Goal: Navigation & Orientation: Understand site structure

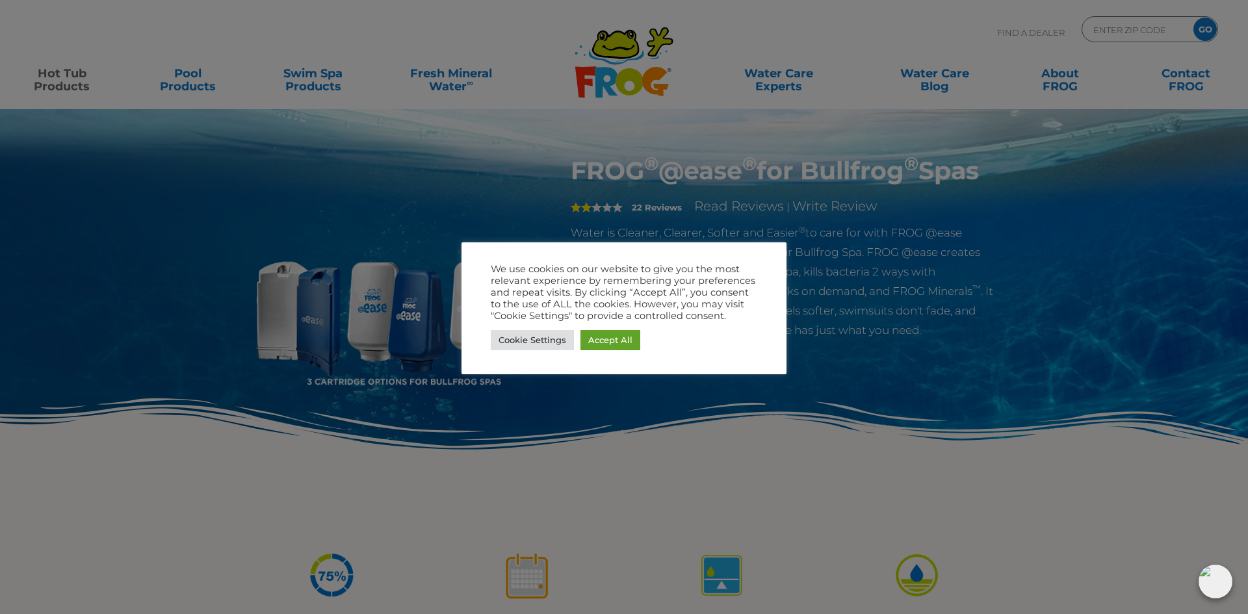
click at [311, 250] on div at bounding box center [624, 307] width 1248 height 614
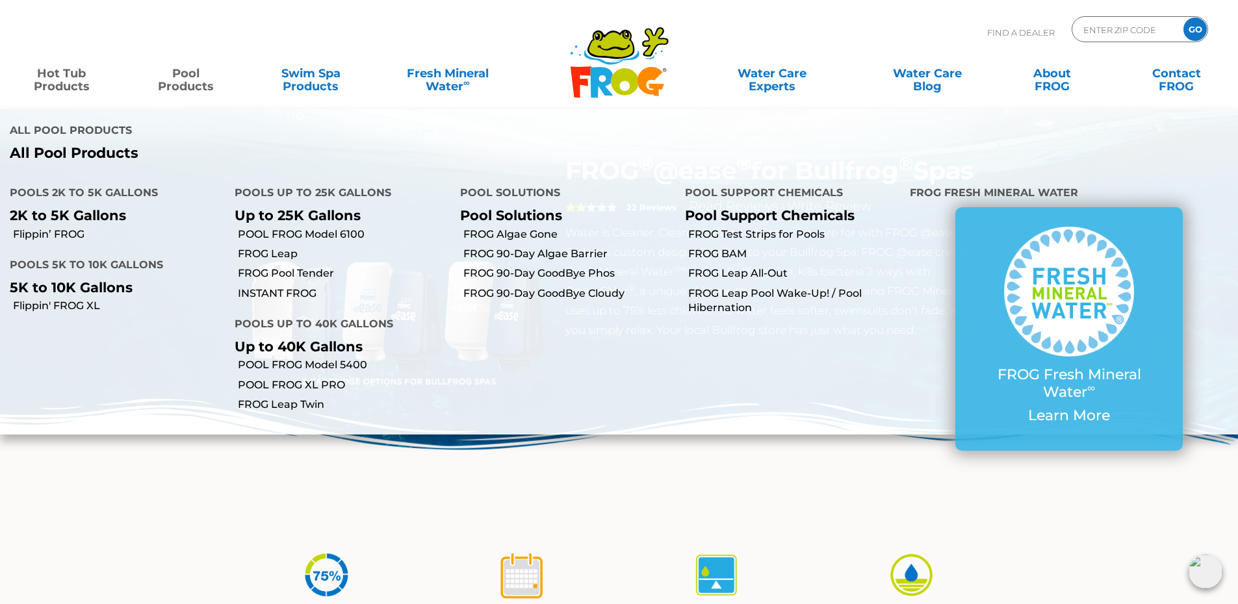
click at [192, 84] on link "Pool Products" at bounding box center [186, 73] width 97 height 26
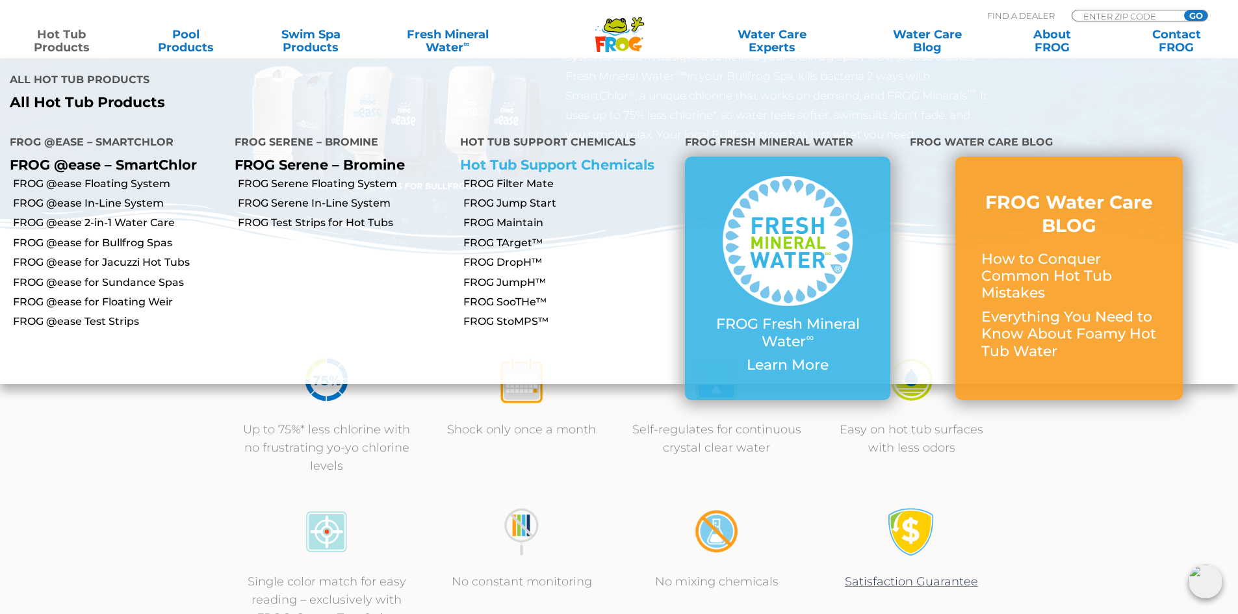
scroll to position [195, 0]
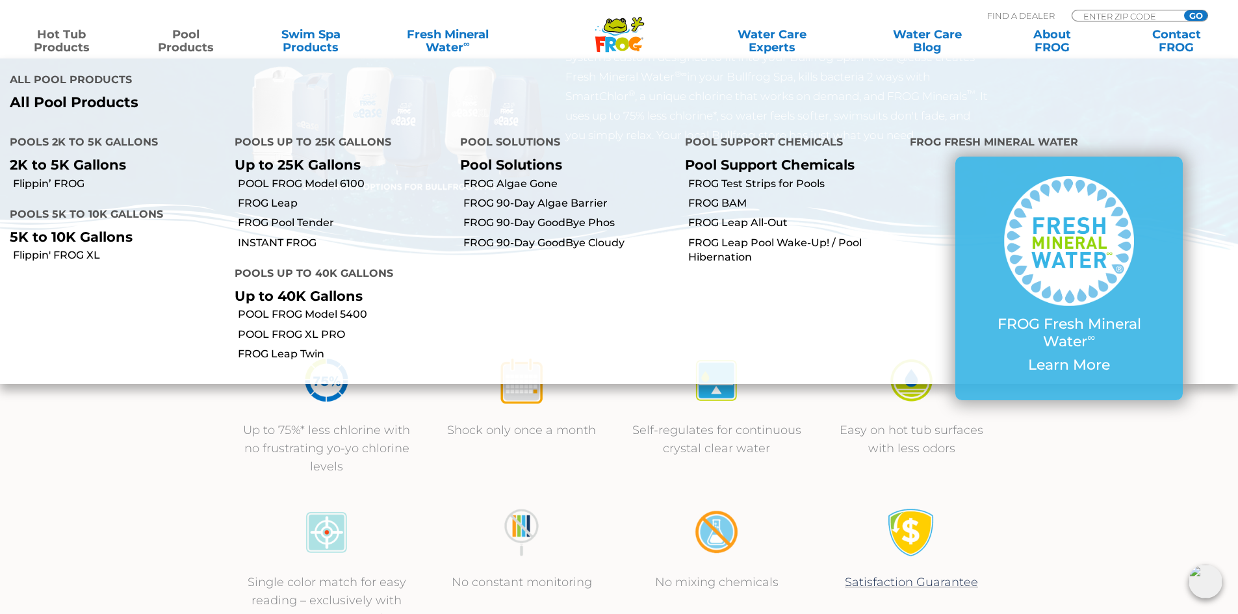
click at [192, 45] on link "Pool Products" at bounding box center [186, 41] width 97 height 26
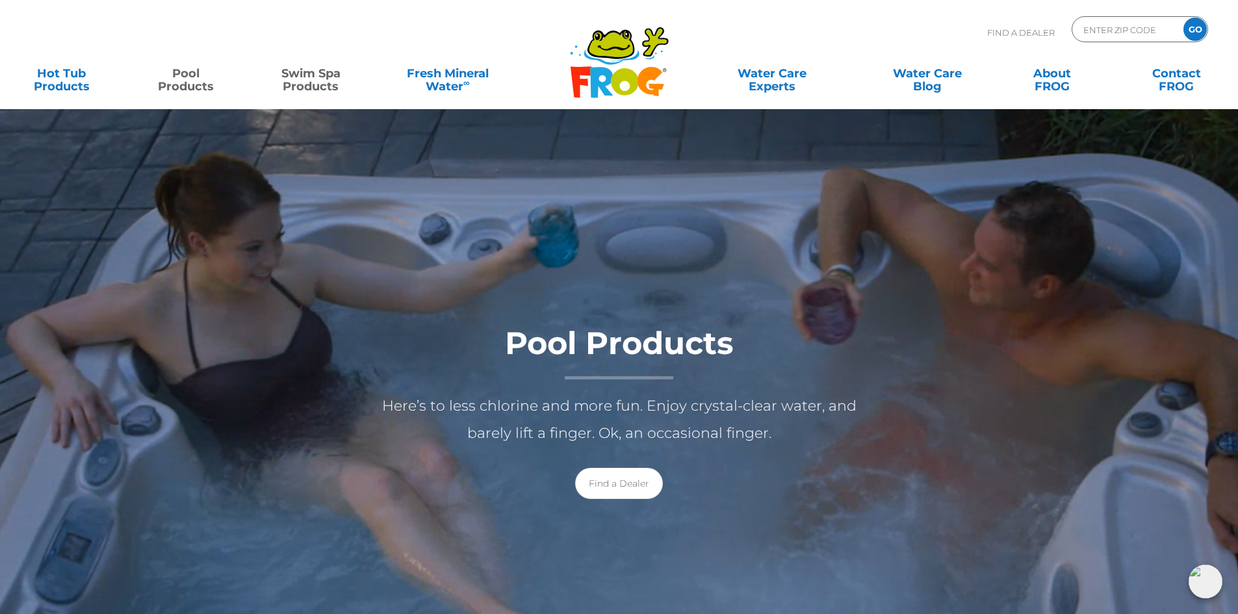
click at [315, 77] on link "Swim Spa Products" at bounding box center [311, 73] width 97 height 26
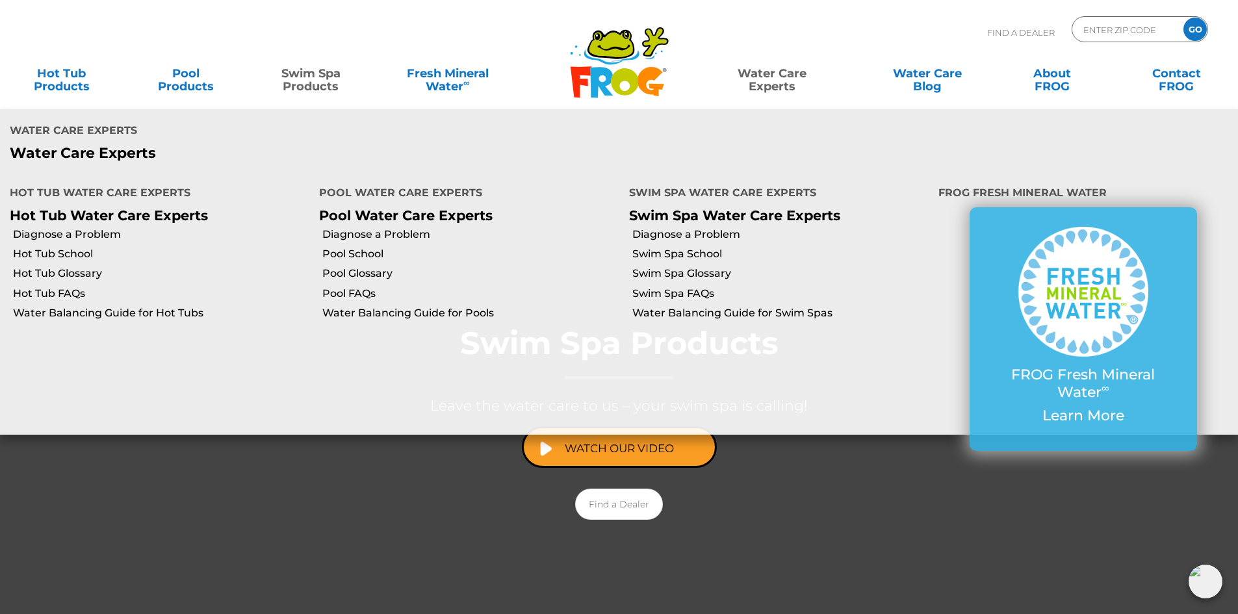
click at [773, 77] on link "Water Care Experts" at bounding box center [771, 73] width 157 height 26
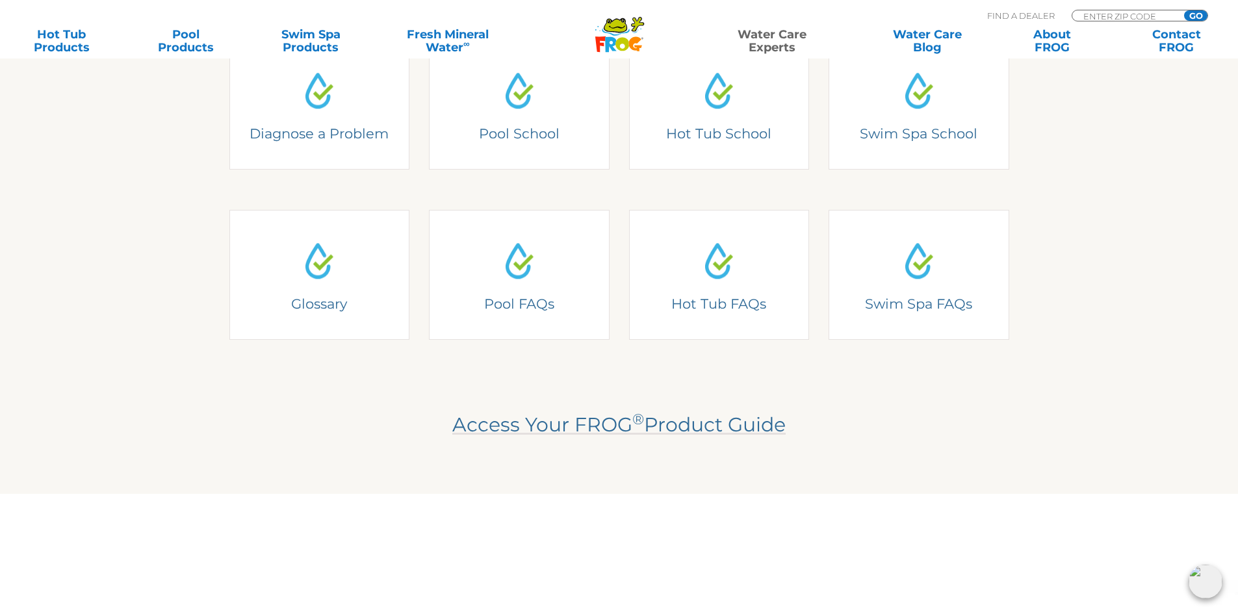
scroll to position [260, 0]
